Goal: Information Seeking & Learning: Find specific fact

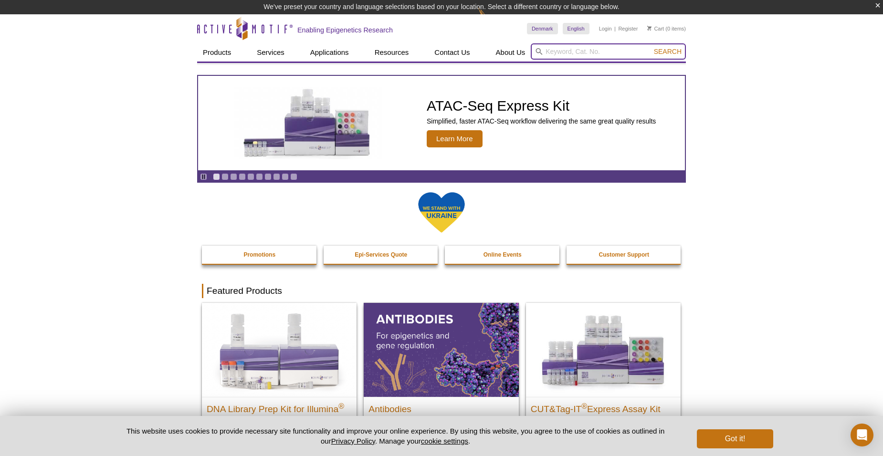
click at [576, 53] on input "search" at bounding box center [608, 51] width 155 height 16
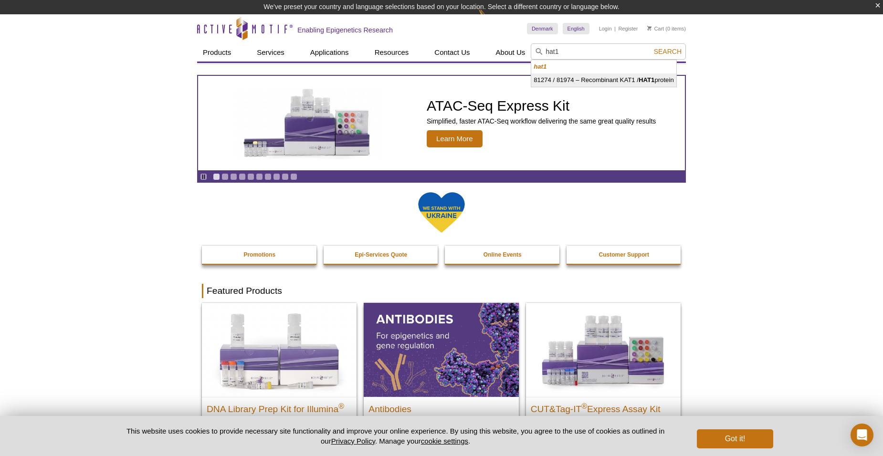
click at [600, 78] on li "81274 / 81974 – Recombinant KAT1 / HAT1 protein" at bounding box center [603, 79] width 145 height 13
type input "81274 / 81974 – Recombinant KAT1 / HAT1 protein"
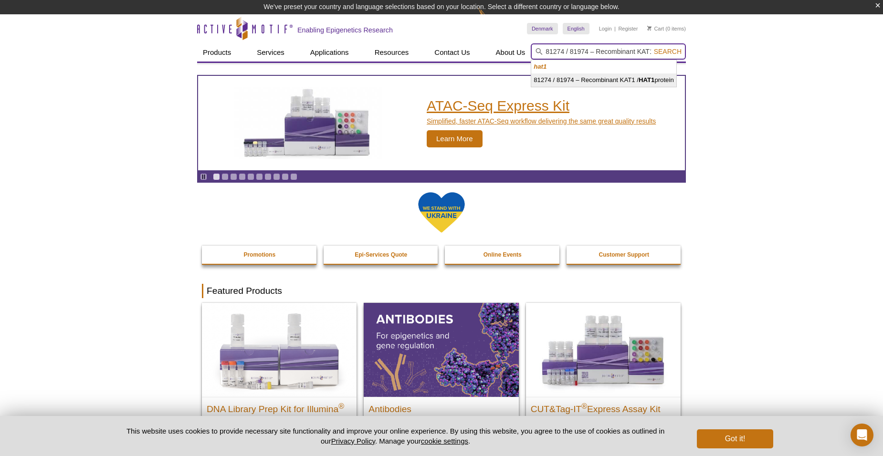
scroll to position [0, 47]
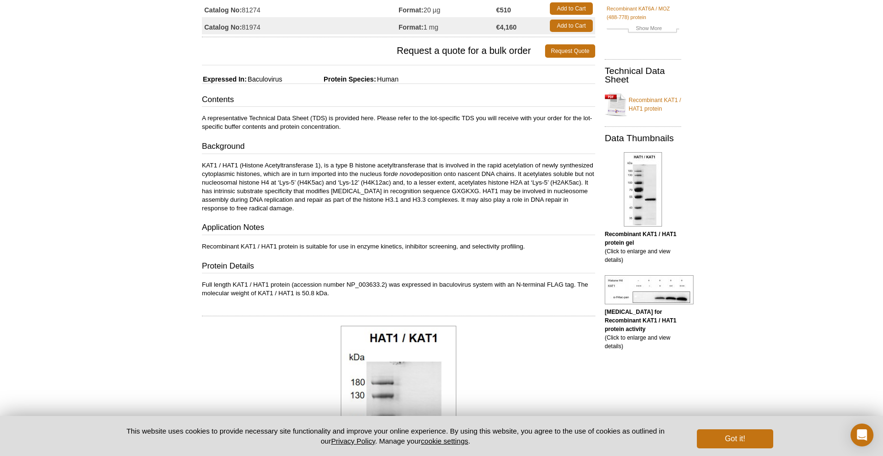
scroll to position [143, 0]
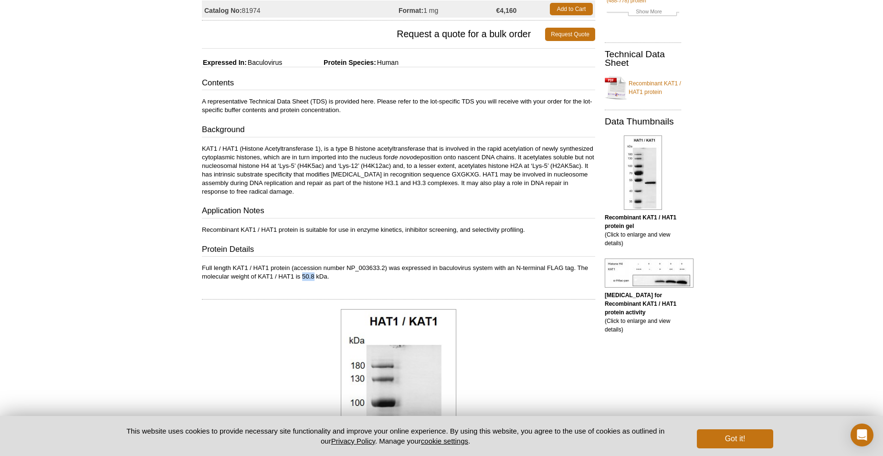
drag, startPoint x: 303, startPoint y: 277, endPoint x: 315, endPoint y: 277, distance: 11.9
click at [315, 277] on p "Full length KAT1 / HAT1 protein (accession number NP_003633.2) was expressed in…" at bounding box center [398, 272] width 393 height 17
copy p "50.8"
